Goal: Task Accomplishment & Management: Use online tool/utility

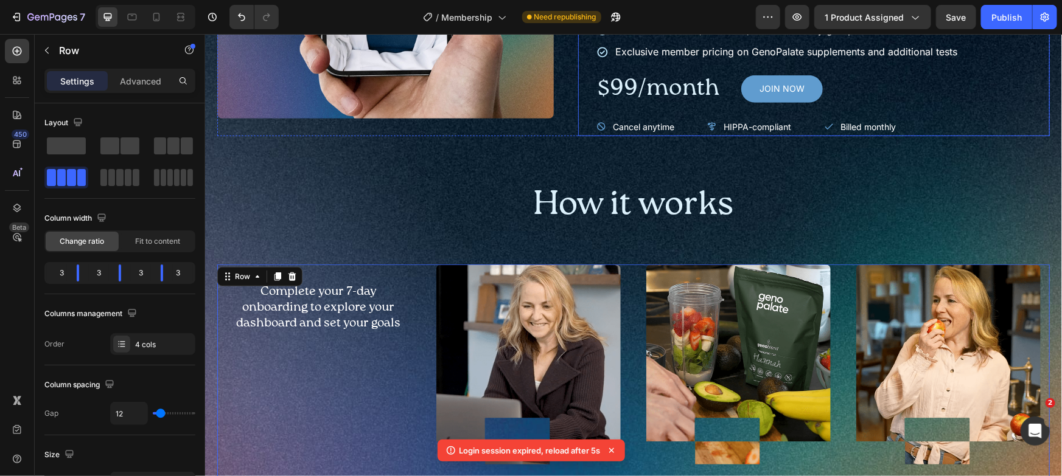
scroll to position [558, 0]
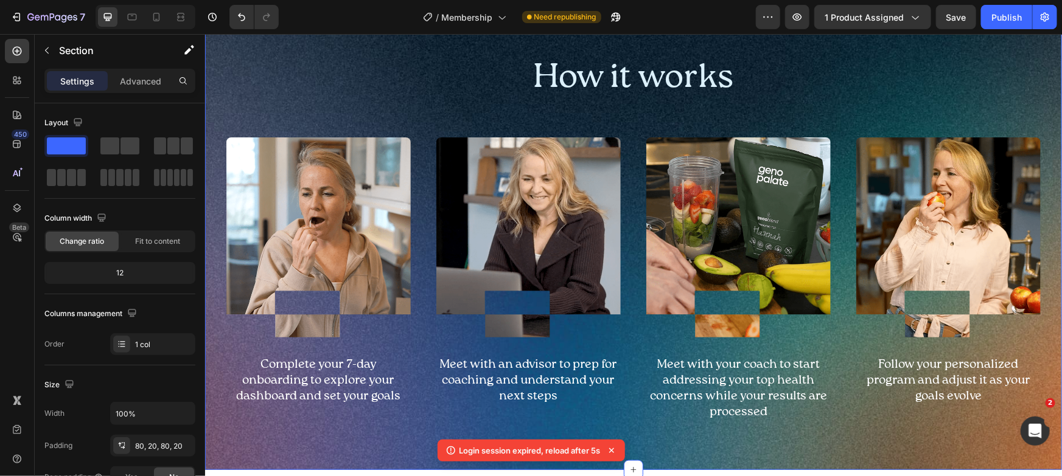
scroll to position [55, 0]
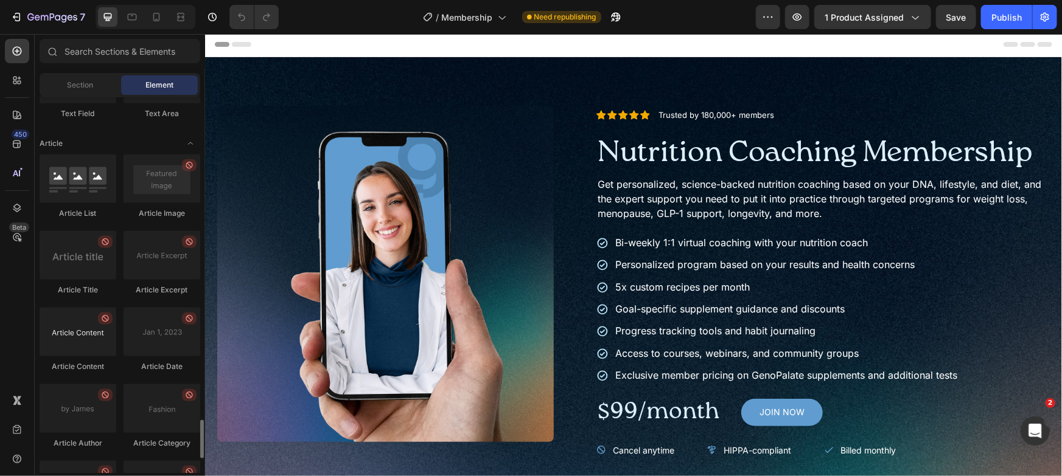
scroll to position [3311, 0]
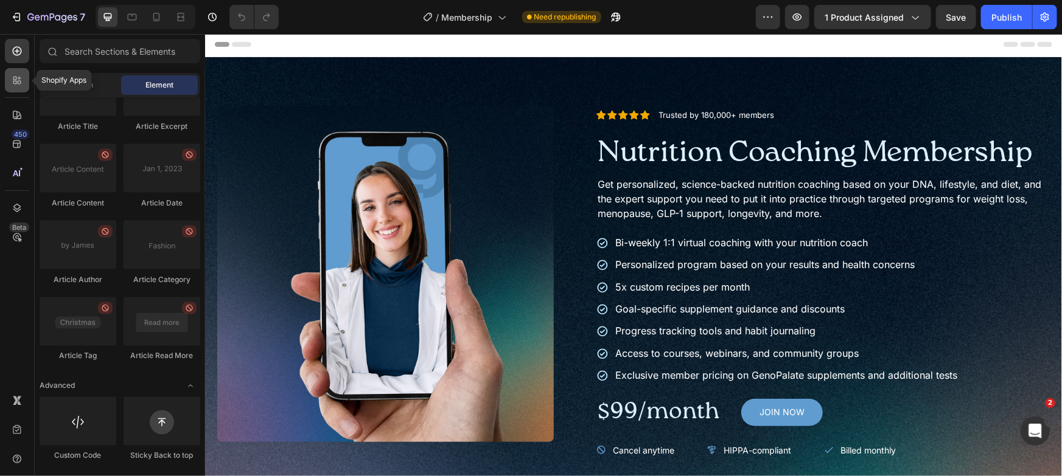
click at [26, 83] on div at bounding box center [17, 80] width 24 height 24
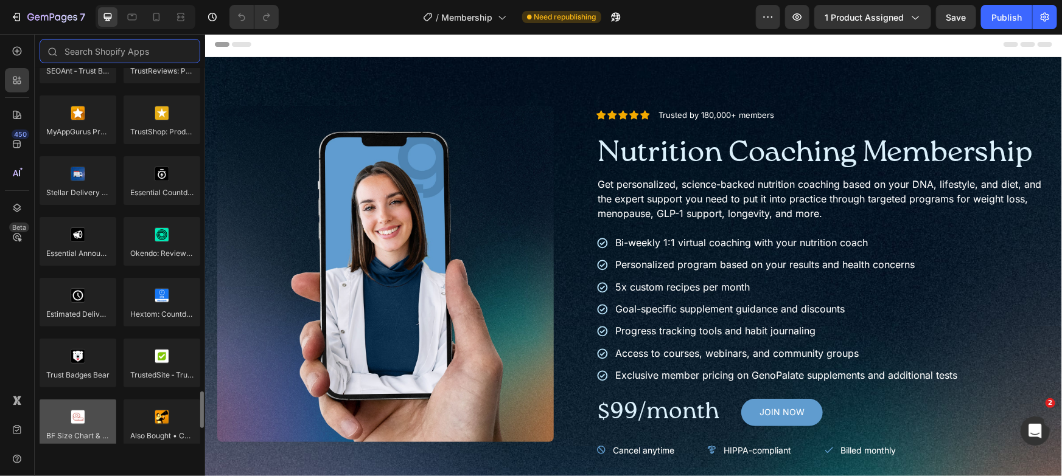
scroll to position [3455, 0]
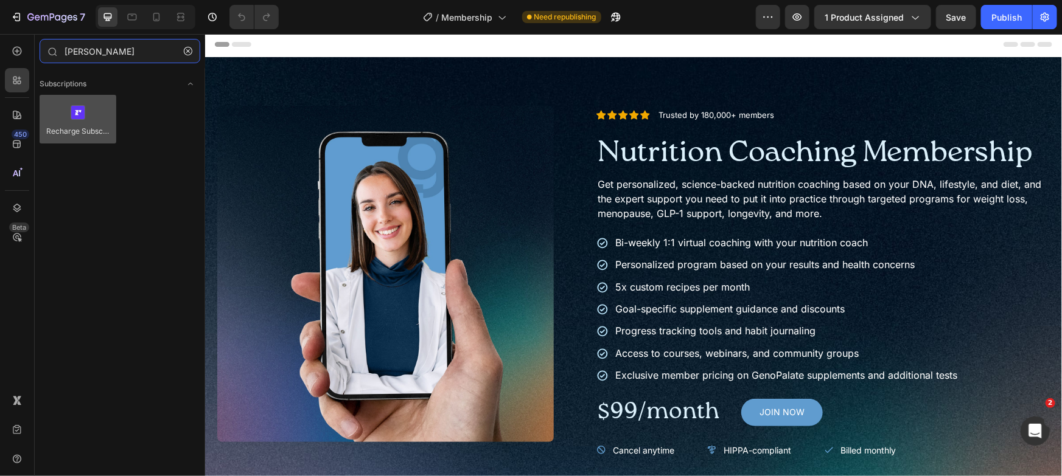
type input "rech"
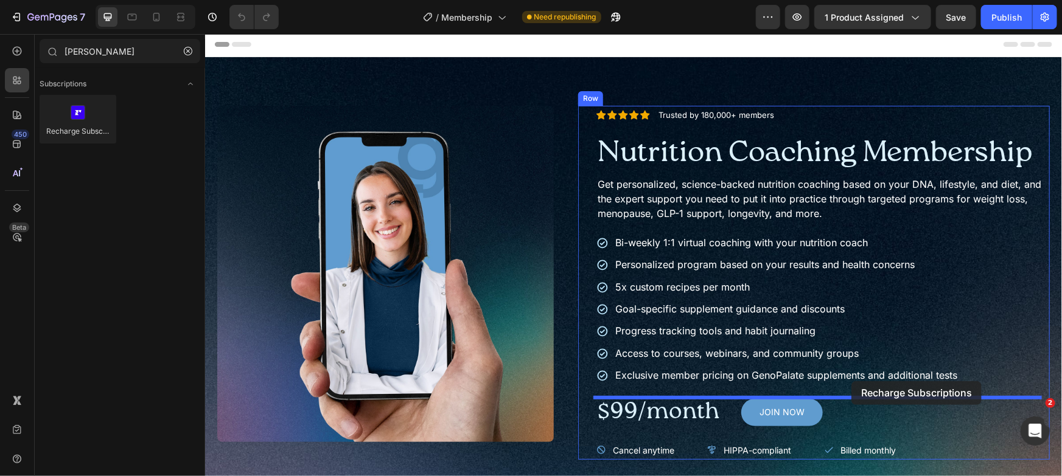
drag, startPoint x: 276, startPoint y: 152, endPoint x: 851, endPoint y: 381, distance: 619.1
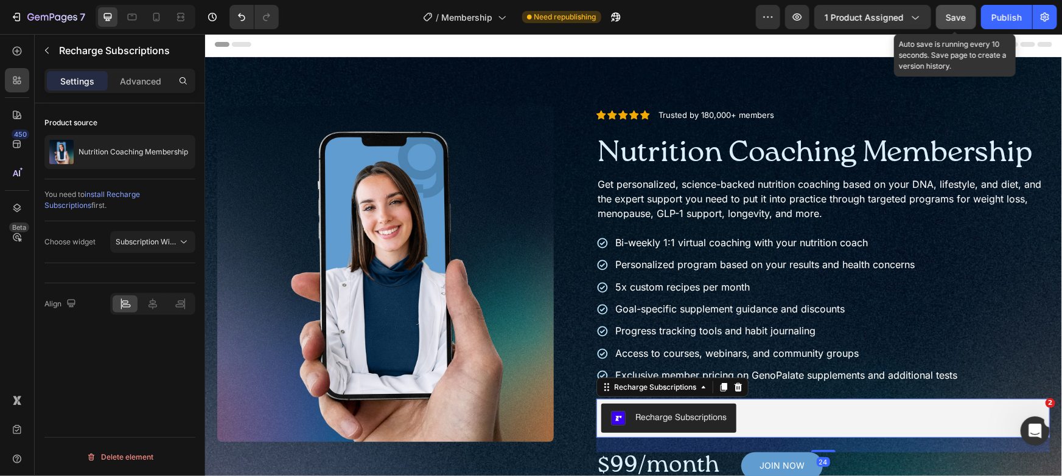
click at [954, 25] on button "Save" at bounding box center [956, 17] width 40 height 24
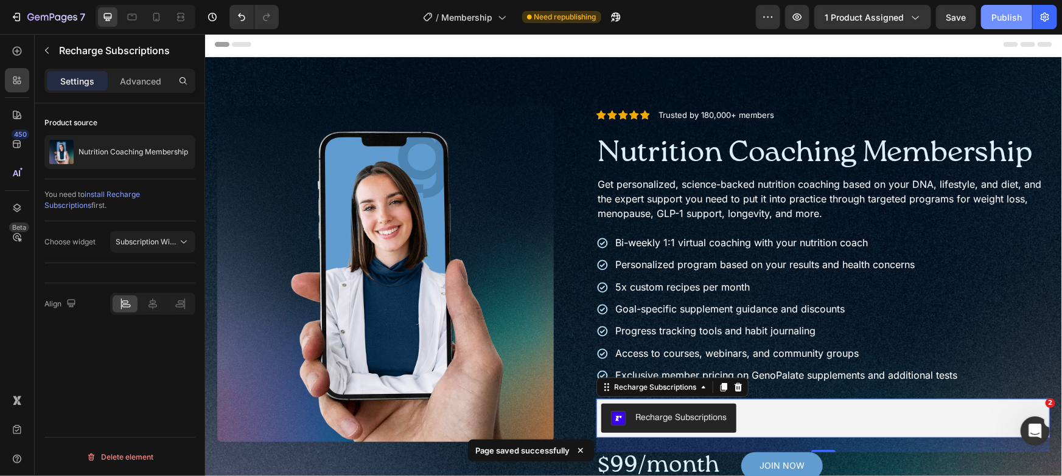
click at [1002, 18] on div "Publish" at bounding box center [1006, 17] width 30 height 13
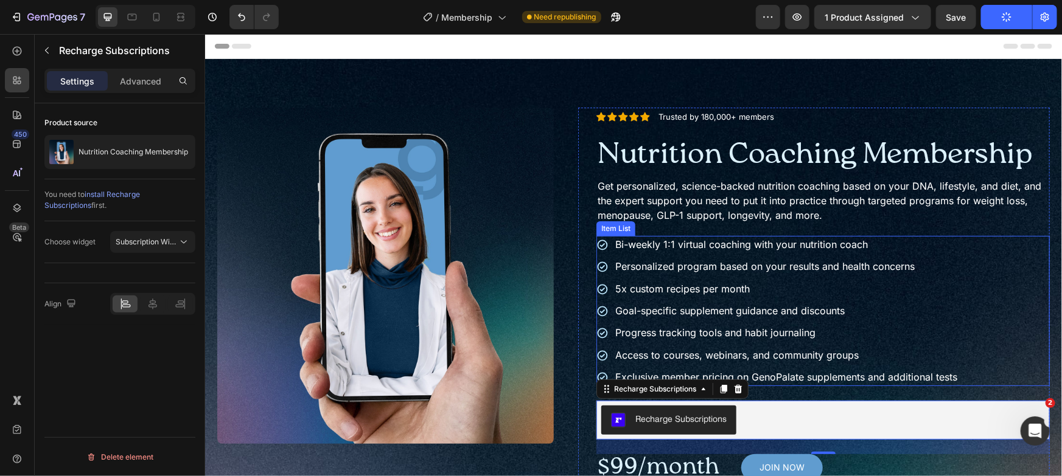
scroll to position [0, 0]
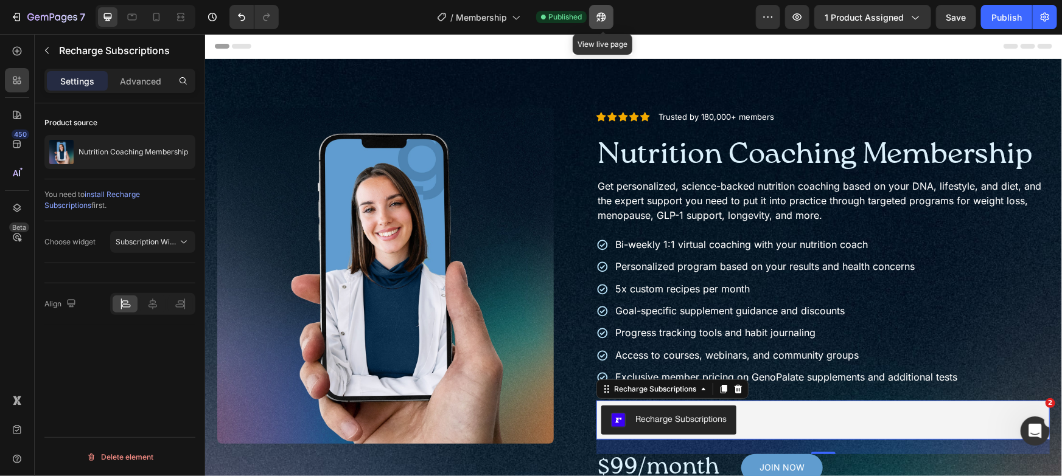
click at [598, 15] on icon "button" at bounding box center [601, 17] width 12 height 12
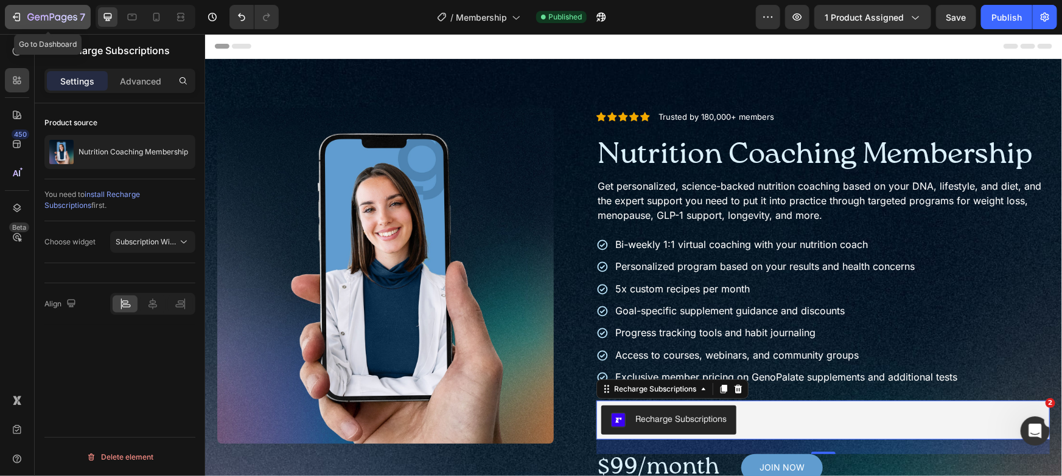
click at [58, 20] on icon "button" at bounding box center [52, 18] width 50 height 10
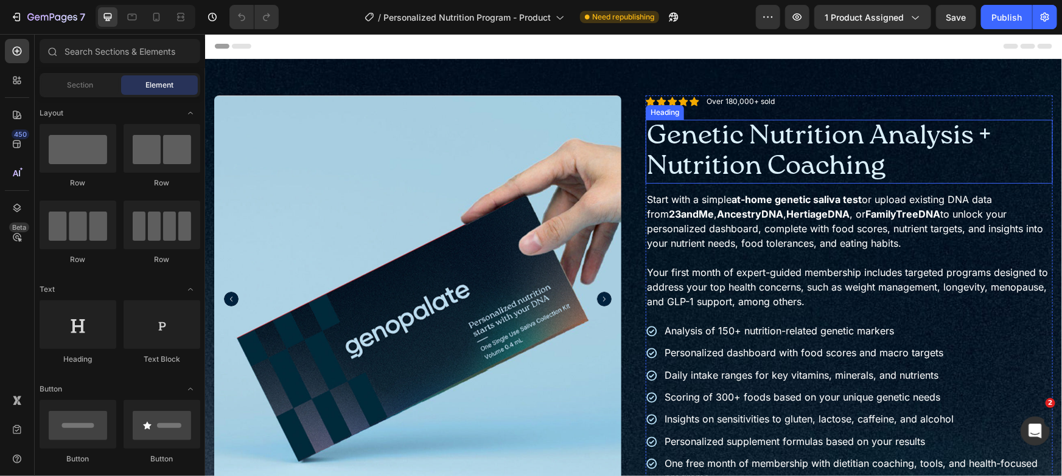
scroll to position [302, 0]
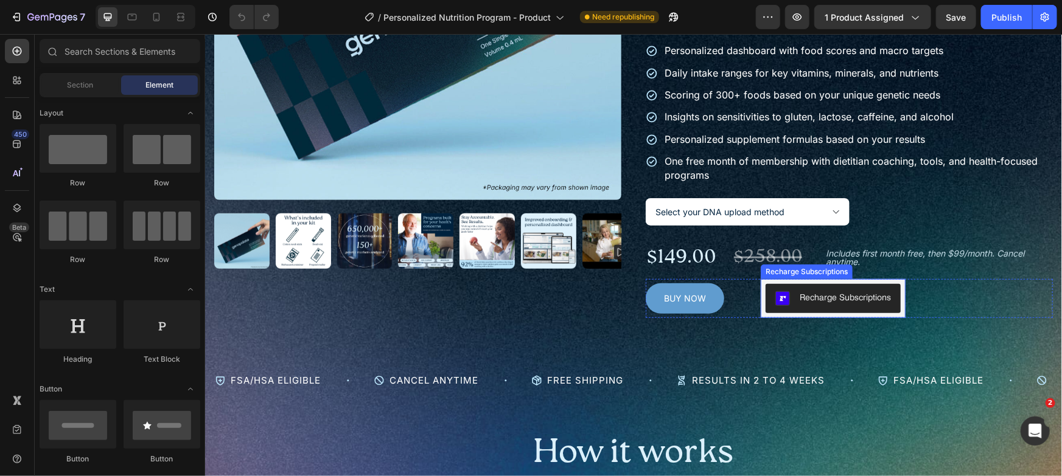
click at [880, 303] on div "Recharge Subscriptions" at bounding box center [833, 298] width 116 height 15
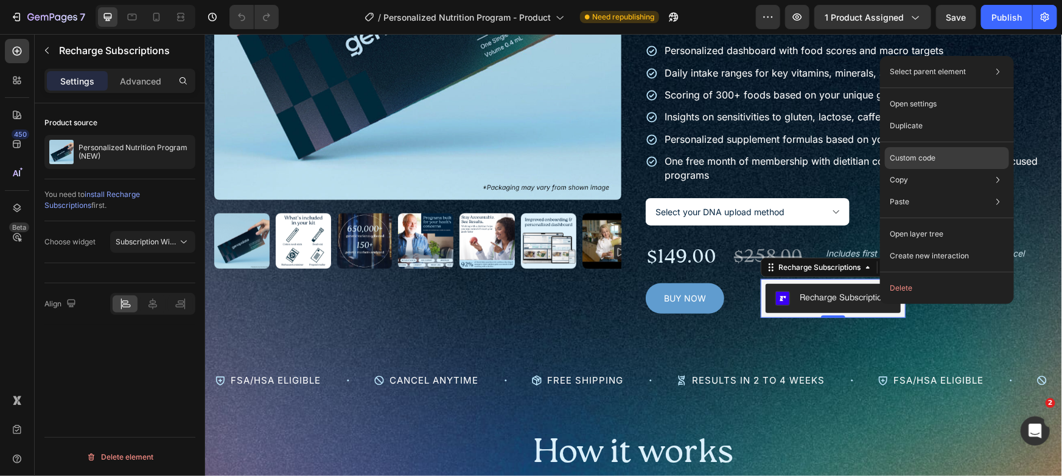
click at [916, 162] on p "Custom code" at bounding box center [913, 158] width 46 height 11
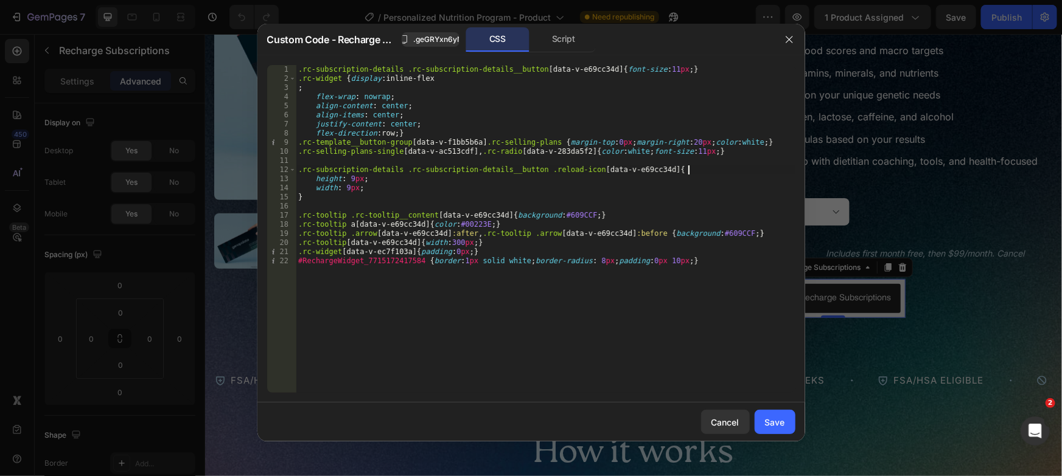
click at [744, 171] on div ".rc-subscription-details .rc-subscription-details__button [ data-v-e69cc34d ] {…" at bounding box center [546, 238] width 500 height 346
type textarea ".rc-widget[data-v-ec7f103a] {padding:0px;} #RechargeWidget_7715172417584 {borde…"
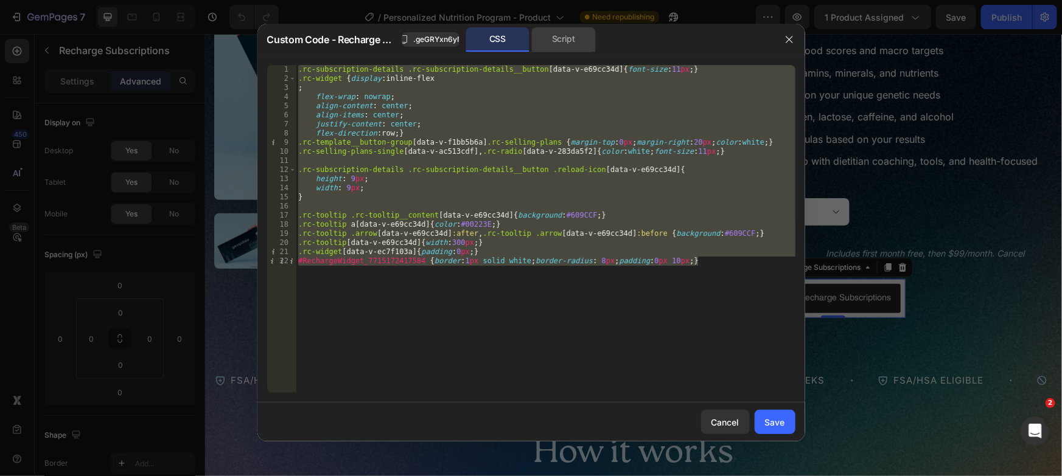
click at [555, 38] on div "Script" at bounding box center [564, 39] width 64 height 24
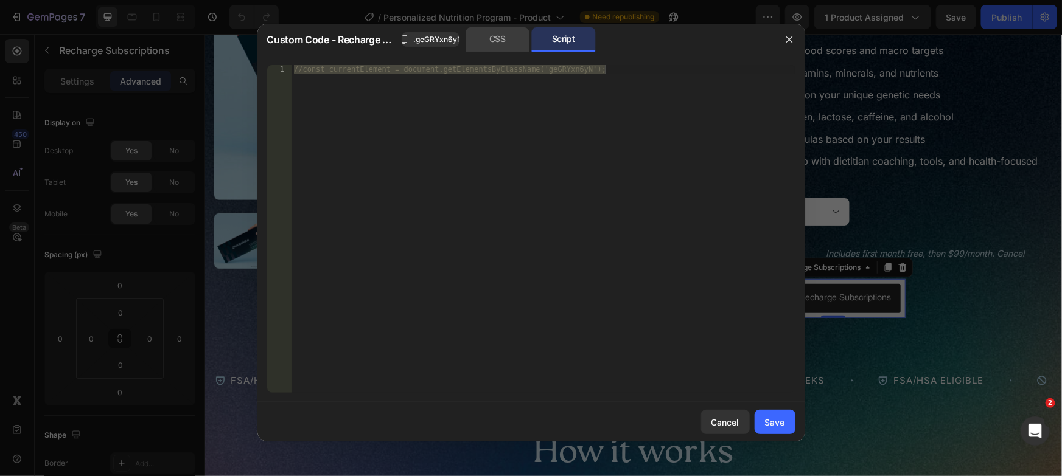
click at [495, 41] on div "CSS" at bounding box center [498, 39] width 64 height 24
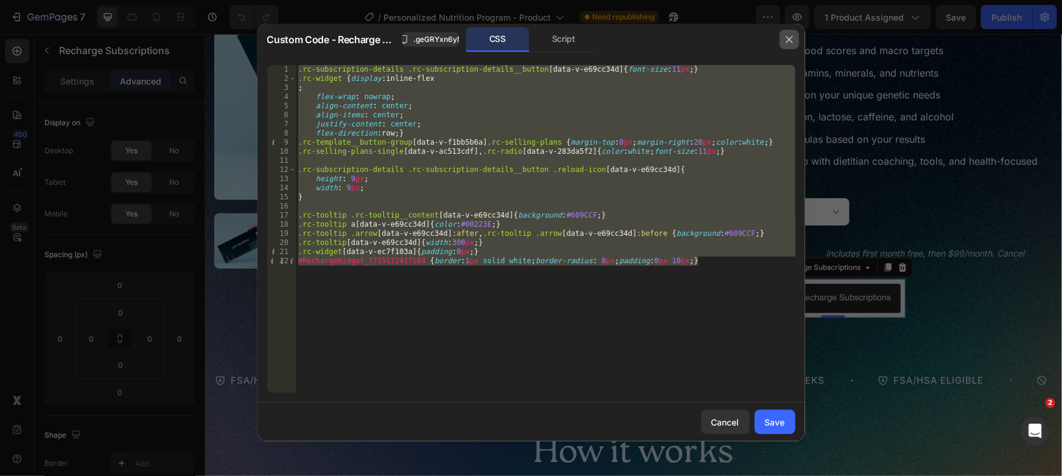
click at [788, 37] on icon "button" at bounding box center [789, 40] width 10 height 10
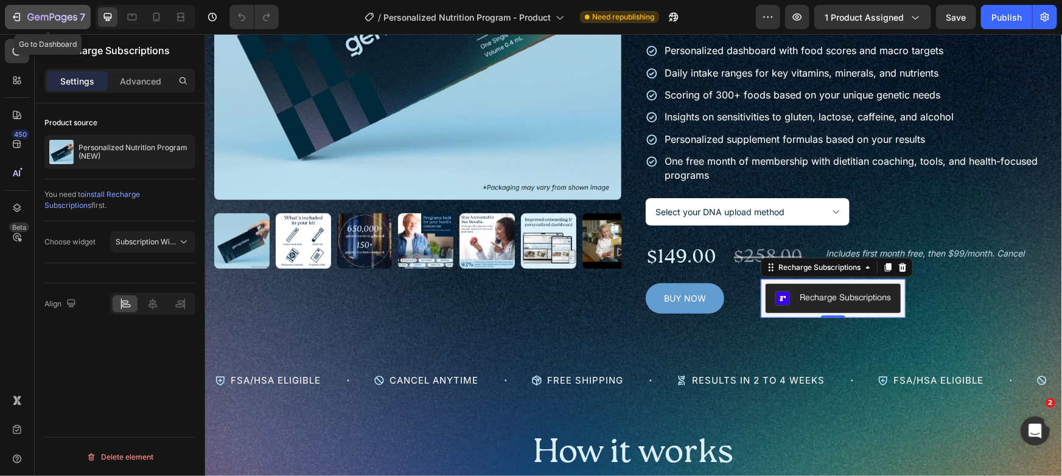
click at [52, 16] on icon "button" at bounding box center [52, 16] width 5 height 7
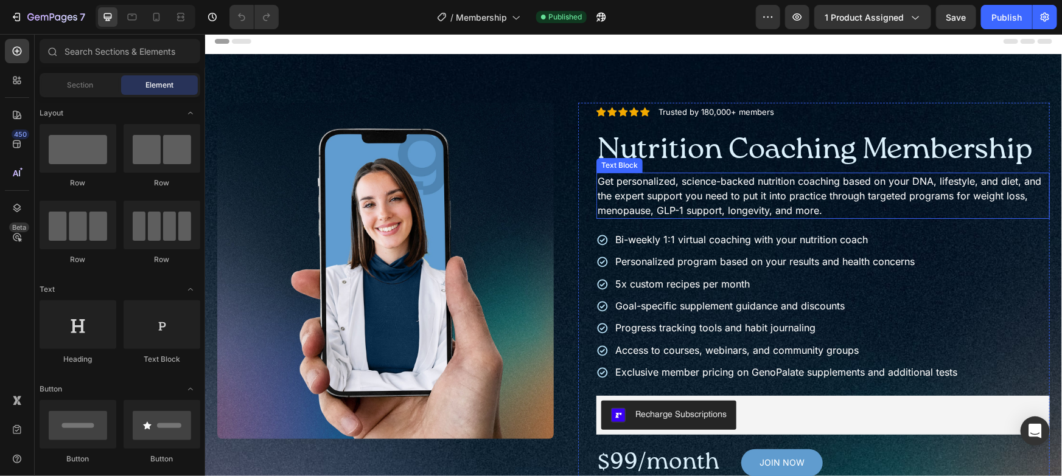
scroll to position [30, 0]
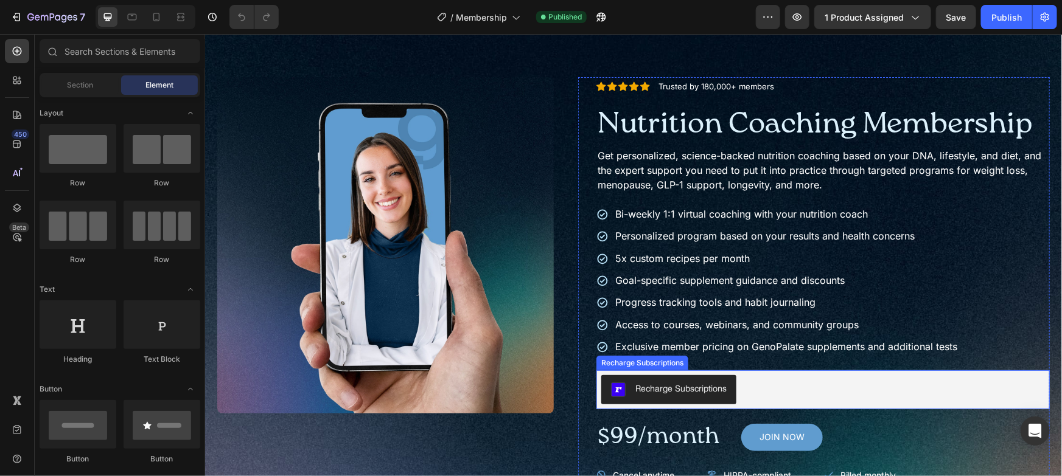
click at [727, 386] on button "Recharge Subscriptions" at bounding box center [668, 389] width 135 height 29
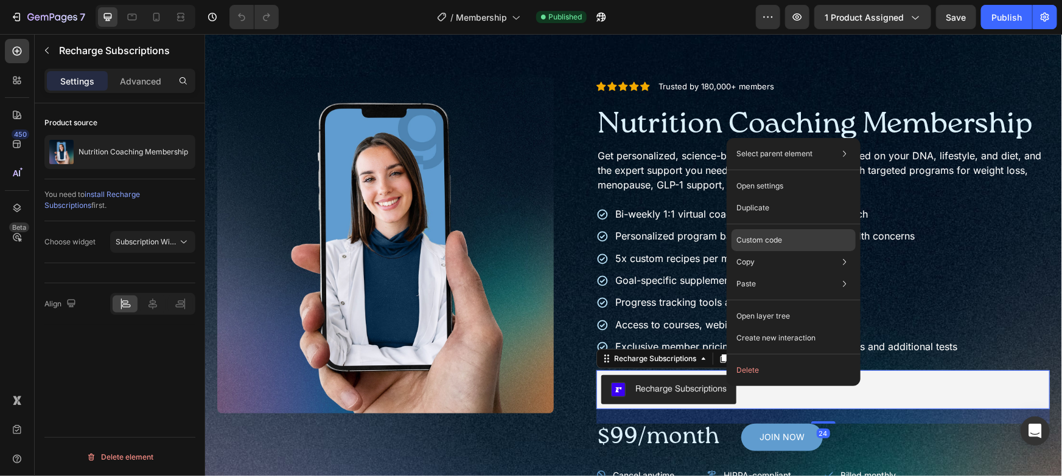
click at [758, 273] on div "Custom code" at bounding box center [793, 284] width 124 height 22
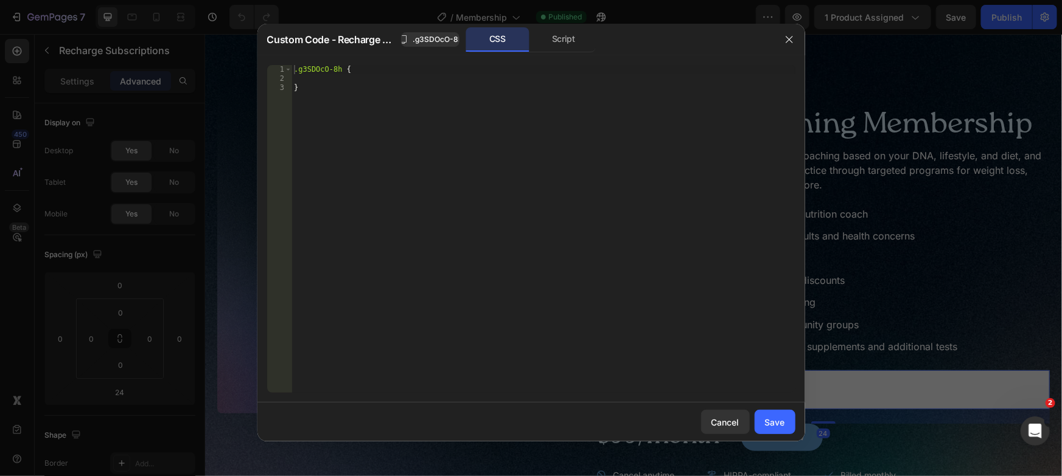
scroll to position [0, 0]
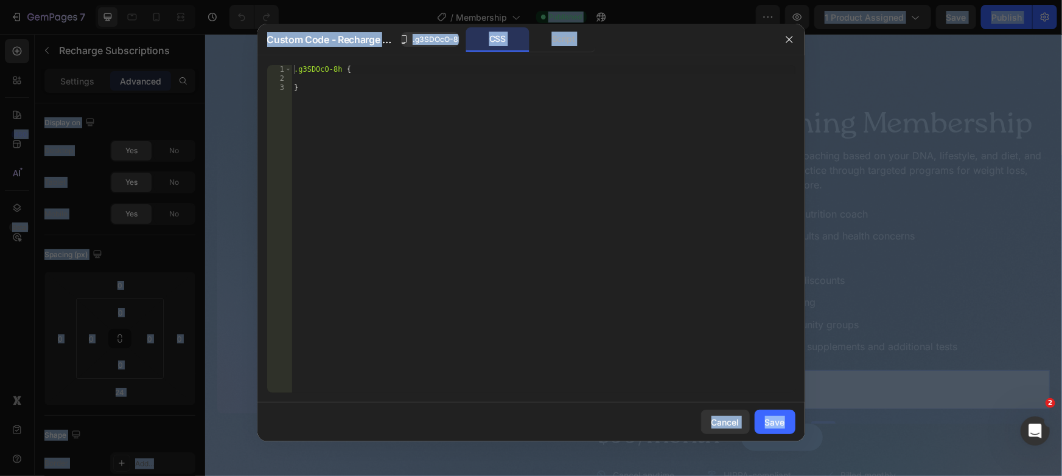
drag, startPoint x: 539, startPoint y: 190, endPoint x: 532, endPoint y: 176, distance: 15.8
click at [539, 190] on div ".g3SDOcO-8h { }" at bounding box center [543, 238] width 504 height 346
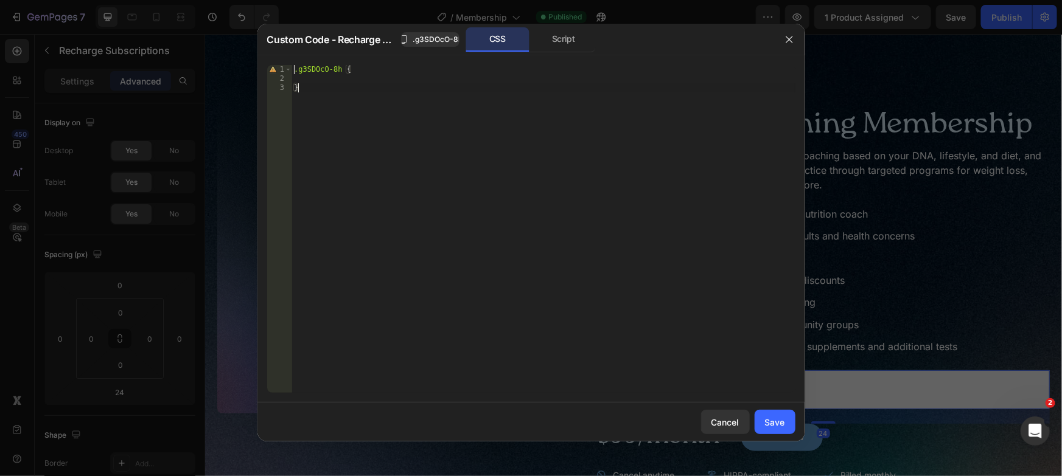
click at [510, 145] on div ".g3SDOcO-8h { }" at bounding box center [543, 238] width 504 height 346
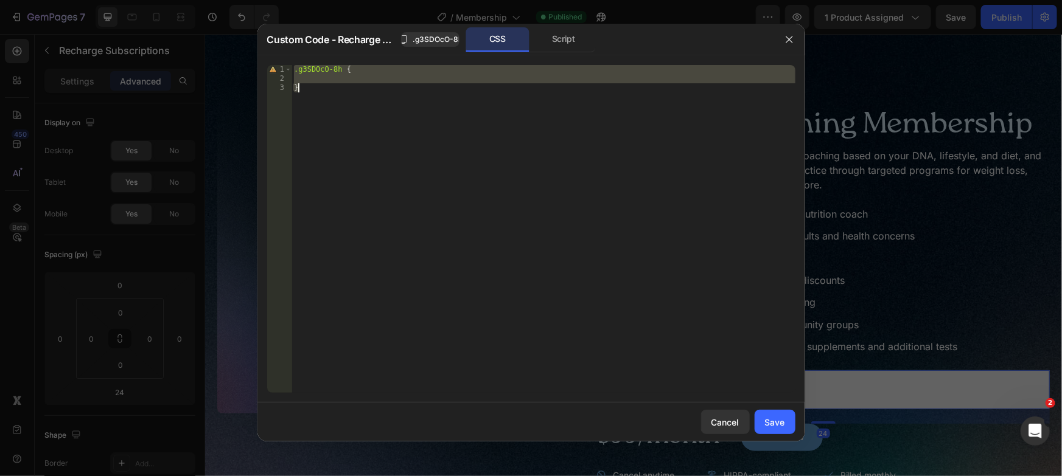
paste textarea "#RechargeWidget_7715172417584 {border:1px solid white;border-radius: 8px;paddin…"
type textarea "#RechargeWidget_7715172417584 {border:1px solid white;border-radius: 8px;paddin…"
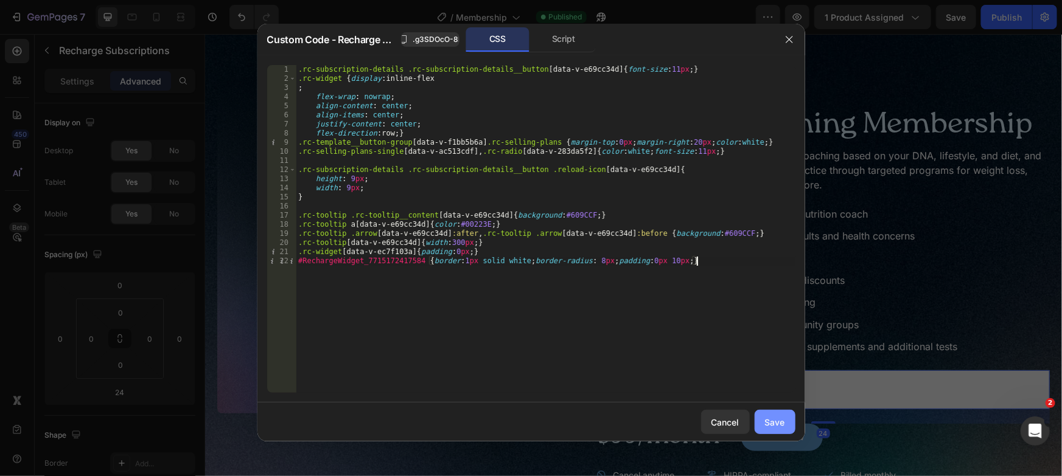
click at [783, 424] on div "Save" at bounding box center [775, 422] width 20 height 13
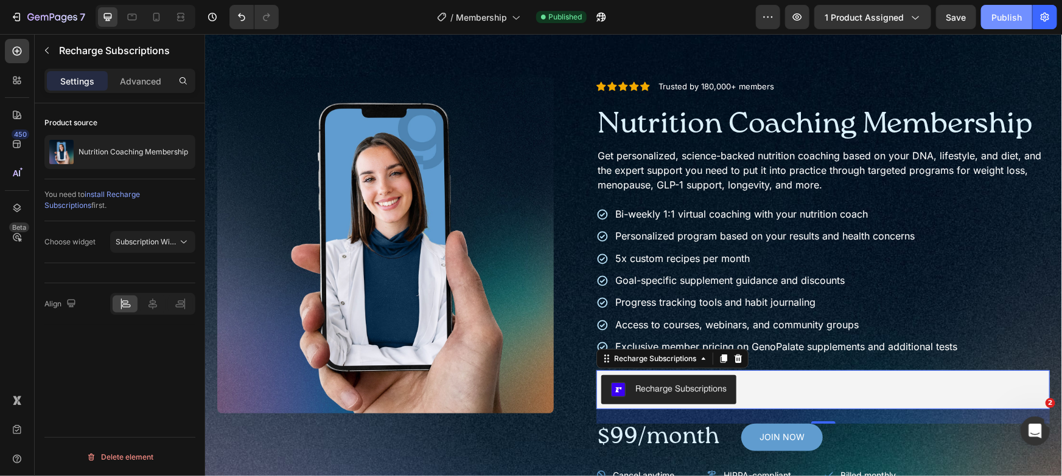
click at [1002, 21] on div "Publish" at bounding box center [1006, 17] width 30 height 13
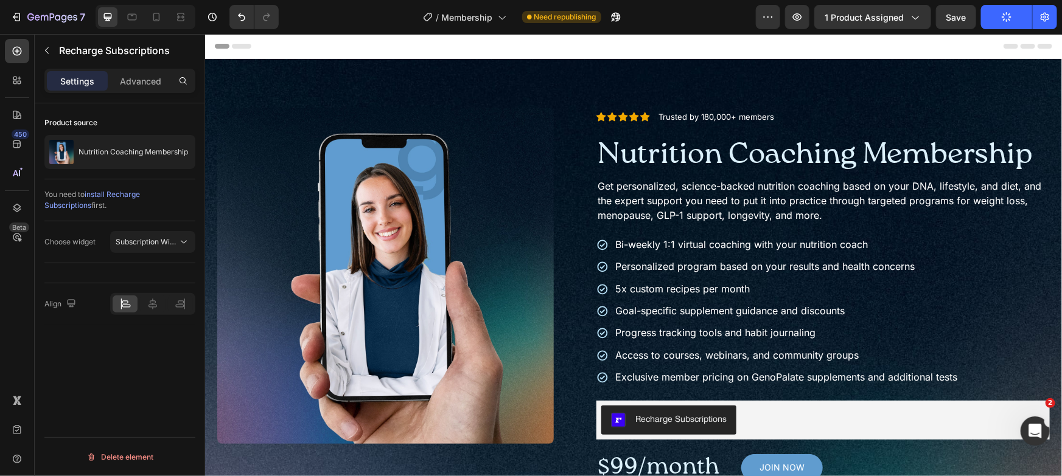
click at [961, 37] on div "Header" at bounding box center [632, 45] width 837 height 24
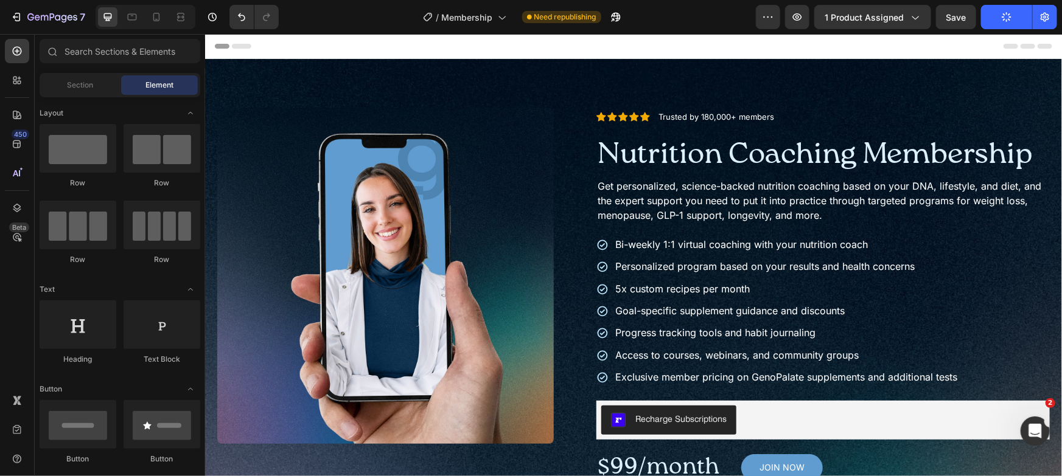
click at [994, 15] on button "Publish" at bounding box center [1006, 17] width 51 height 24
click at [995, 15] on button "Publish" at bounding box center [1006, 17] width 51 height 24
